Goal: Task Accomplishment & Management: Use online tool/utility

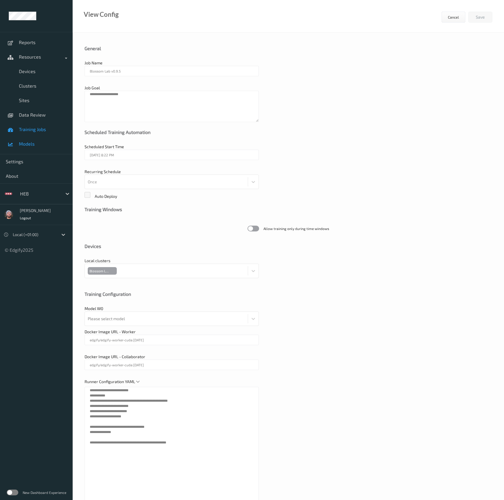
click at [36, 144] on span "Models" at bounding box center [43, 144] width 48 height 6
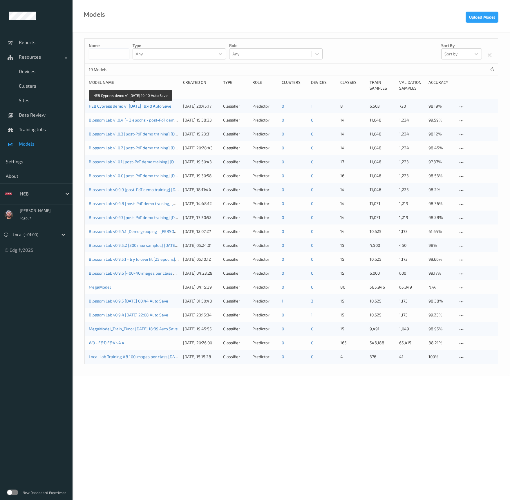
click at [127, 107] on link "HEB Cypress demo v1 [DATE] 19:40 Auto Save" at bounding box center [130, 106] width 83 height 5
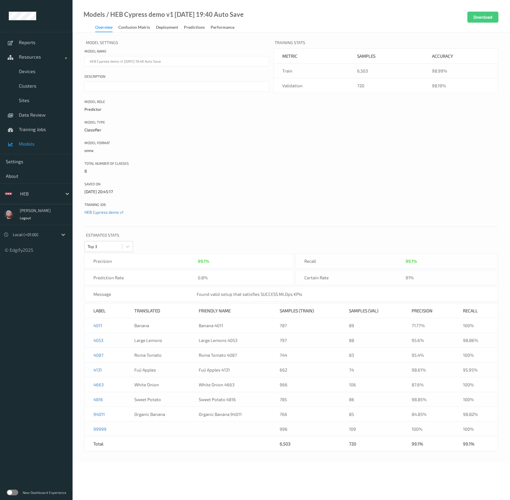
click at [160, 33] on div "Model Settings Model name HEB Cypress demo v1 [DATE] 19:40 Auto Save Descriptio…" at bounding box center [292, 248] width 438 height 431
click at [161, 28] on div "Deployment" at bounding box center [167, 27] width 22 height 7
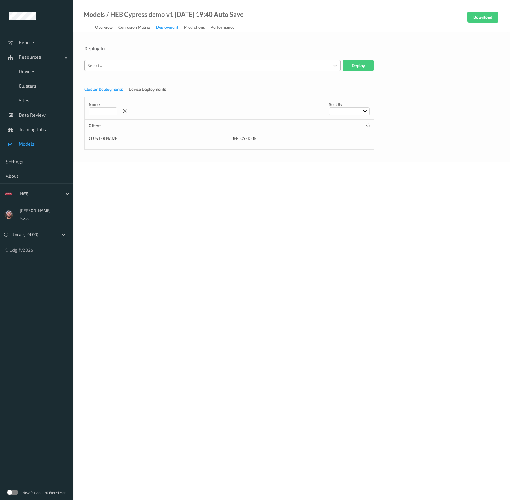
click at [153, 66] on div at bounding box center [207, 65] width 239 height 7
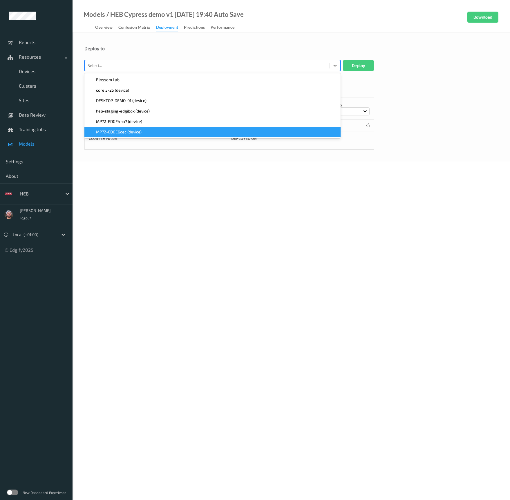
click at [155, 132] on div "MP72-EDGE6cec (device)" at bounding box center [212, 132] width 249 height 6
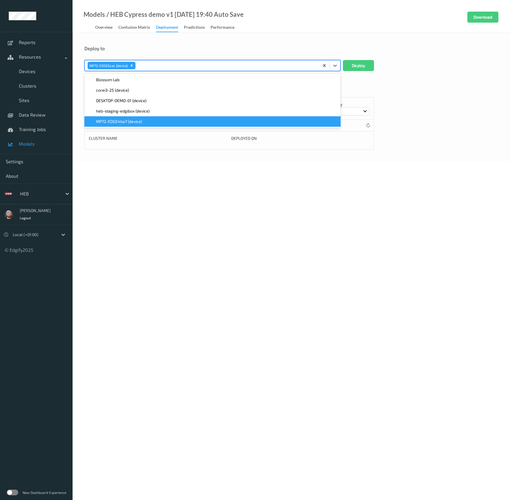
click at [149, 125] on div "MP72-EDGE4ba7 (device)" at bounding box center [212, 121] width 256 height 10
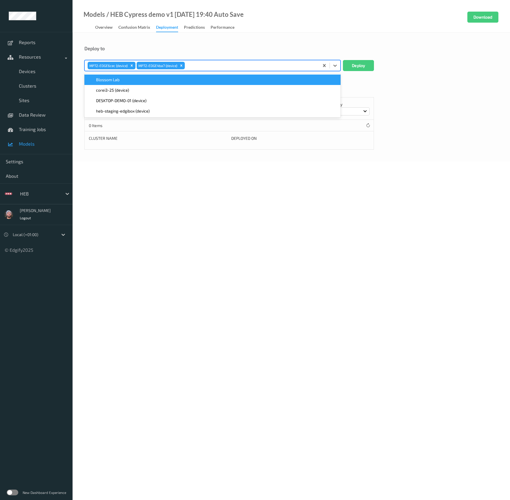
click at [348, 59] on div "Deploy to" at bounding box center [291, 53] width 414 height 15
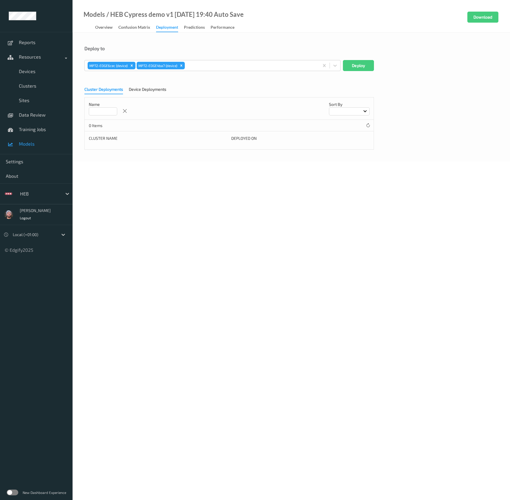
click at [348, 59] on div "Deploy to" at bounding box center [291, 53] width 414 height 15
click at [351, 63] on button "Deploy" at bounding box center [358, 65] width 31 height 11
click at [28, 77] on link "Devices" at bounding box center [36, 71] width 73 height 15
